Goal: Information Seeking & Learning: Understand process/instructions

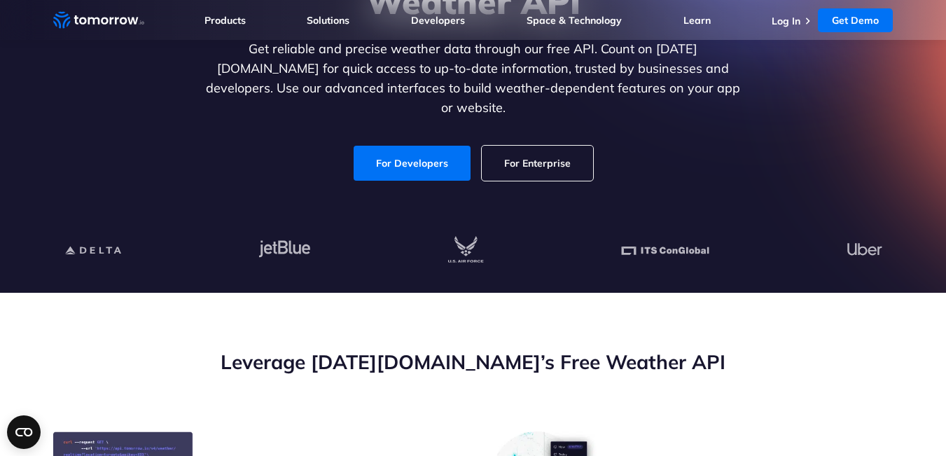
scroll to position [70, 0]
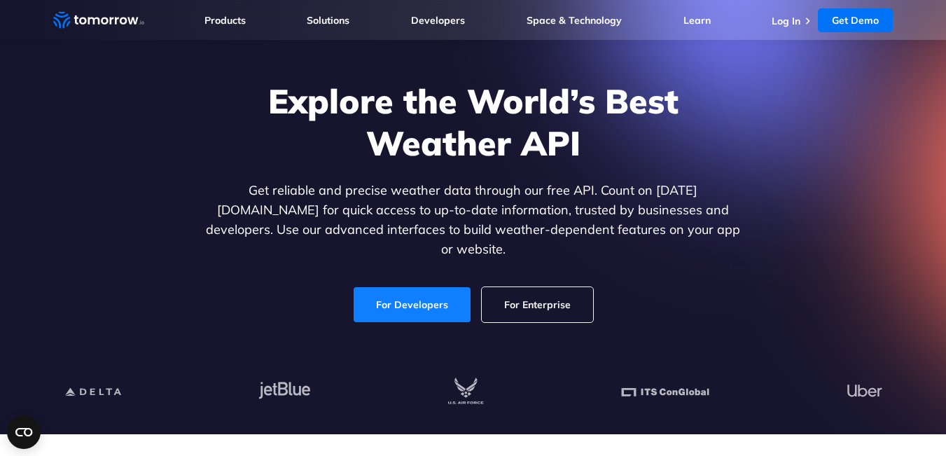
click at [404, 287] on link "For Developers" at bounding box center [412, 304] width 117 height 35
click at [522, 296] on link "For Enterprise" at bounding box center [537, 304] width 111 height 35
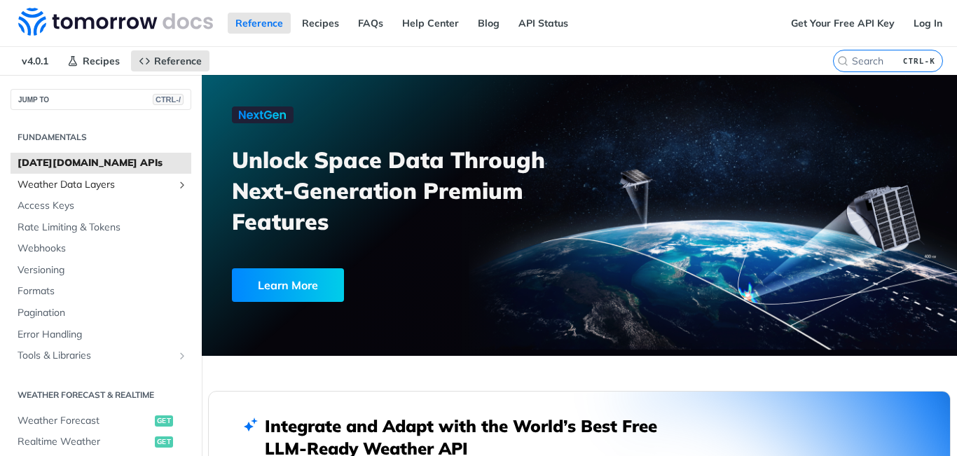
click at [176, 185] on icon "Show subpages for Weather Data Layers" at bounding box center [181, 184] width 11 height 11
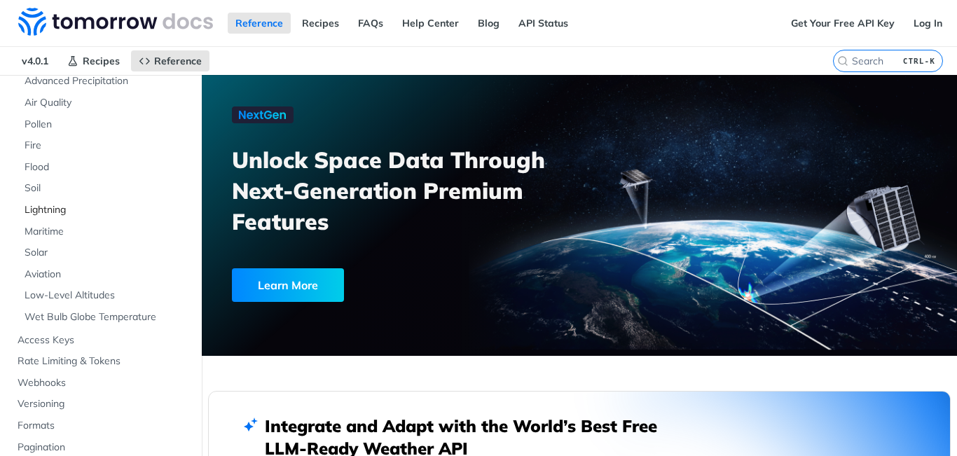
scroll to position [280, 0]
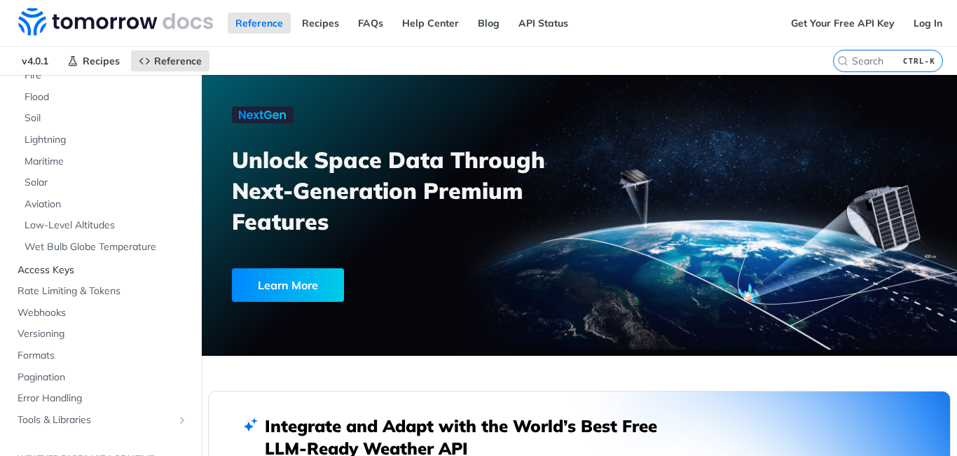
click at [64, 271] on span "Access Keys" at bounding box center [103, 270] width 170 height 14
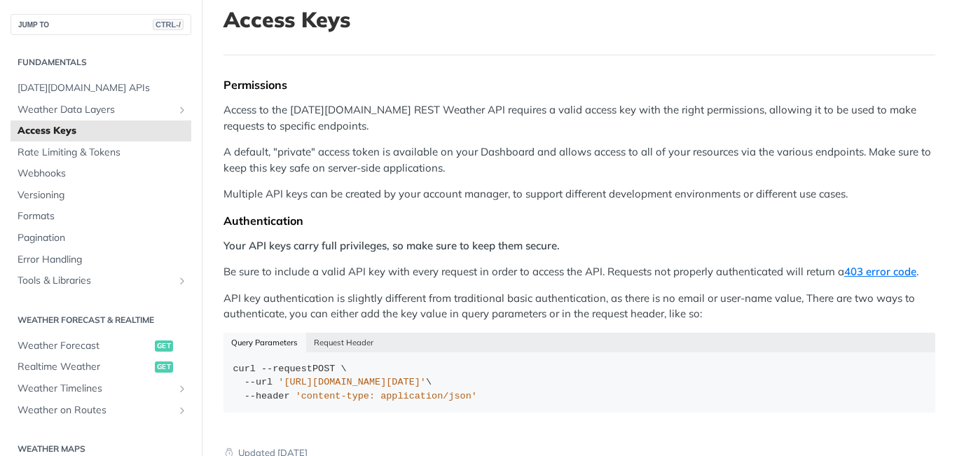
scroll to position [210, 0]
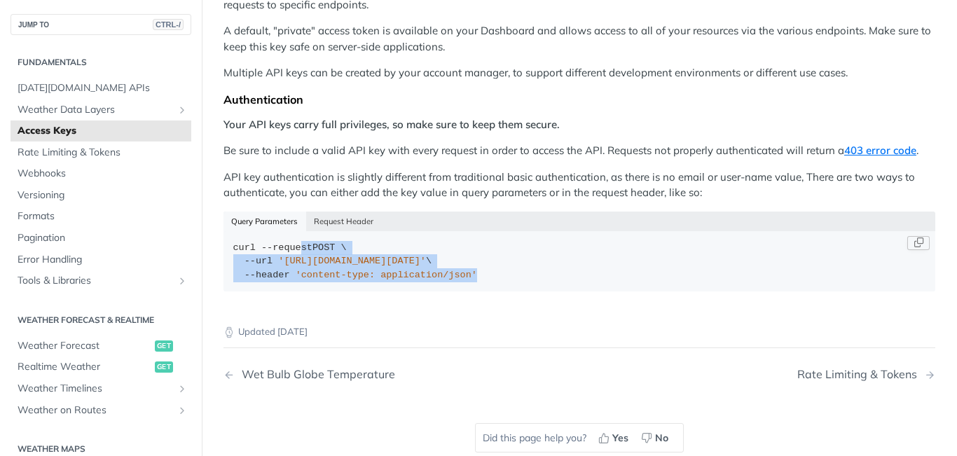
drag, startPoint x: 358, startPoint y: 263, endPoint x: 341, endPoint y: 254, distance: 19.1
click at [310, 254] on div "curl --request POST \ --url 'https://api.tomorrow.io/v4/locations?apikey=API_KE…" at bounding box center [579, 261] width 693 height 41
click at [428, 254] on div "curl --request POST \ --url 'https://api.tomorrow.io/v4/locations?apikey=API_KE…" at bounding box center [579, 261] width 693 height 41
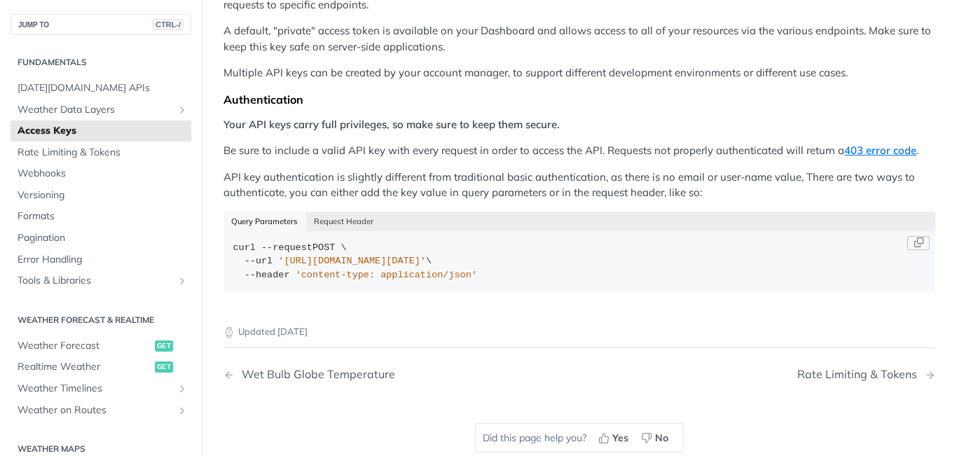
click at [426, 256] on span "'https://api.tomorrow.io/v4/locations?apikey=API_KEY'" at bounding box center [352, 261] width 148 height 11
click at [426, 265] on span "'https://api.tomorrow.io/v4/locations?apikey=API_KEY'" at bounding box center [352, 261] width 148 height 11
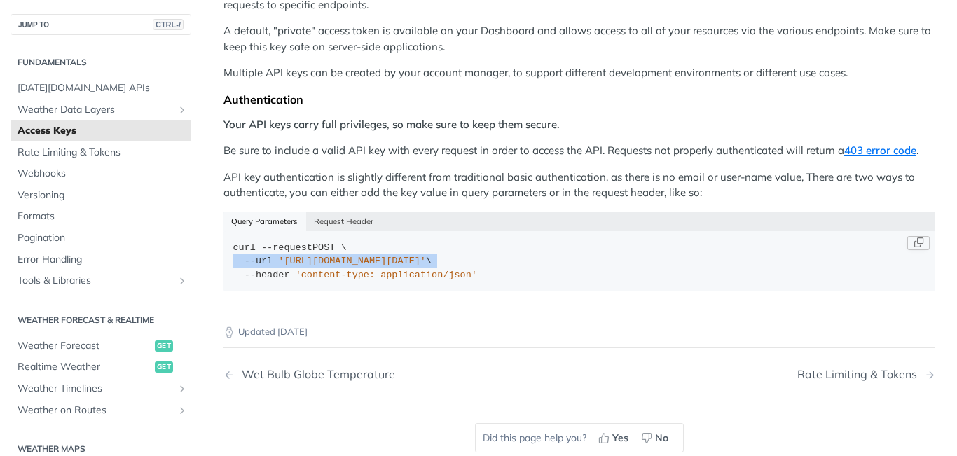
click at [426, 265] on span "'https://api.tomorrow.io/v4/locations?apikey=API_KEY'" at bounding box center [352, 261] width 148 height 11
click at [495, 274] on div "curl --request POST \ --url 'https://api.tomorrow.io/v4/locations?apikey=API_KE…" at bounding box center [579, 261] width 693 height 41
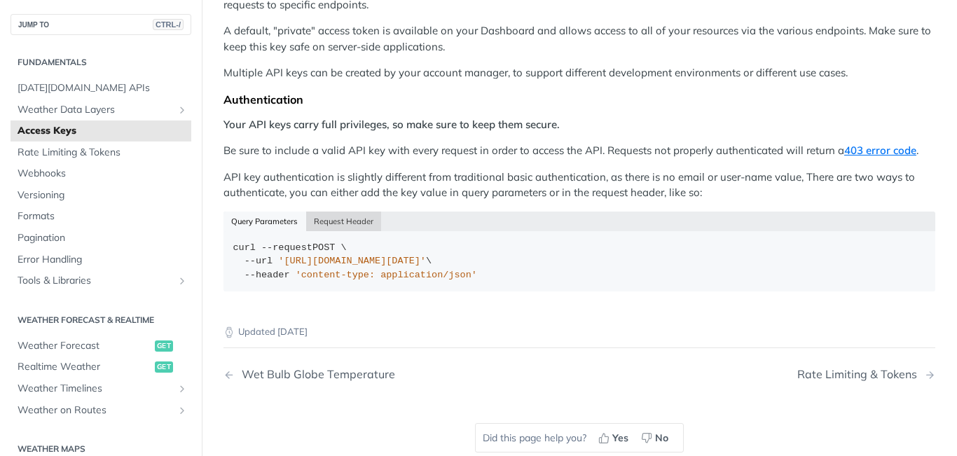
click at [368, 221] on button "Request Header" at bounding box center [344, 221] width 76 height 20
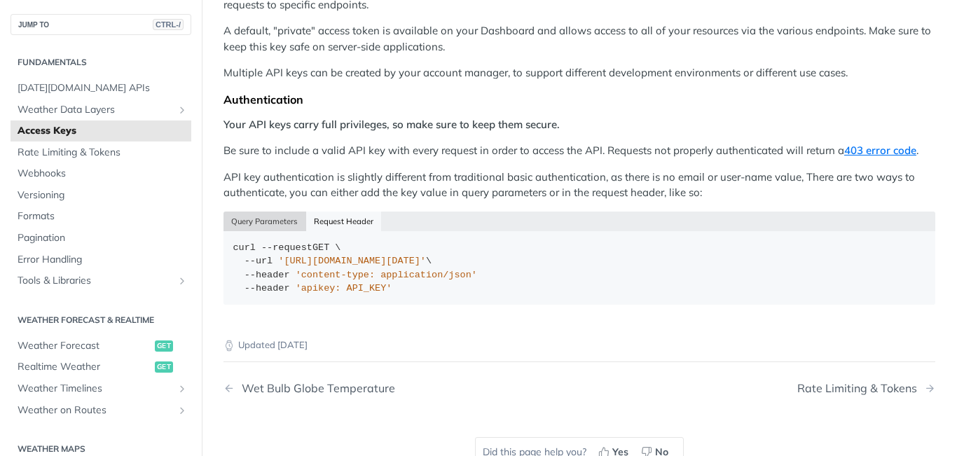
click at [289, 212] on button "Query Parameters" at bounding box center [264, 221] width 83 height 20
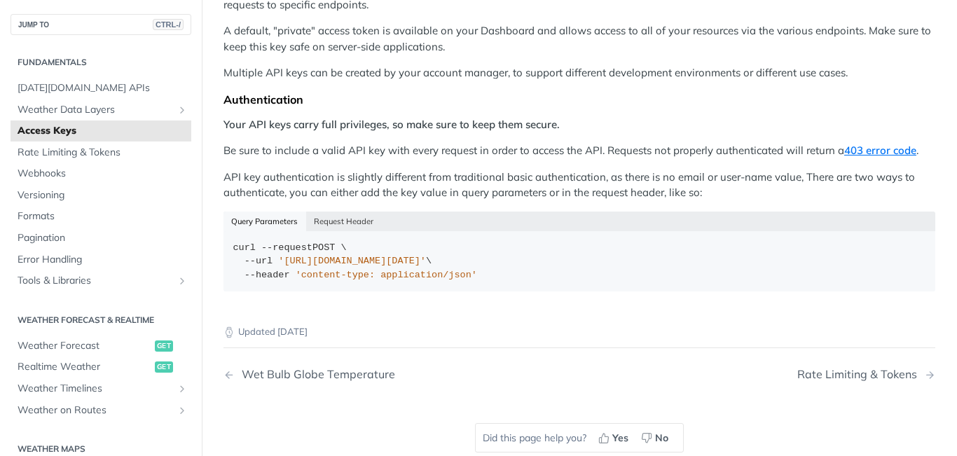
click at [294, 218] on div "Query Parameters Request Header" at bounding box center [579, 221] width 712 height 20
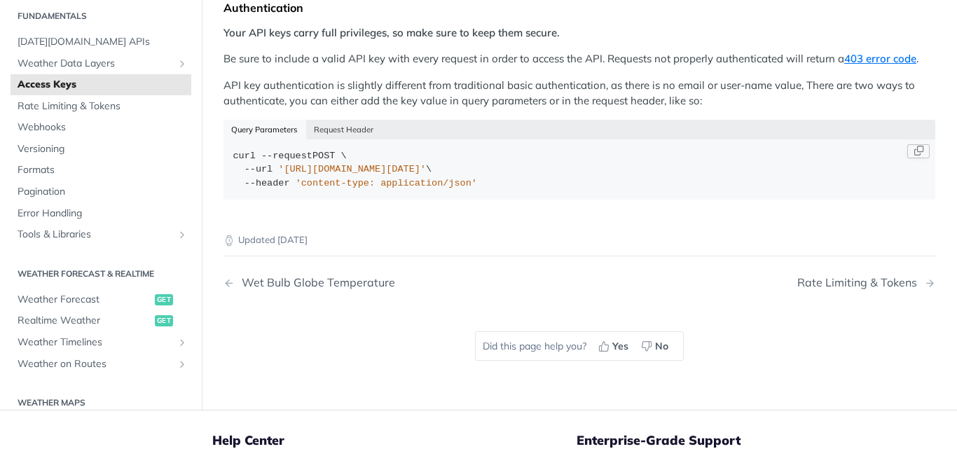
scroll to position [298, 0]
